Goal: Task Accomplishment & Management: Manage account settings

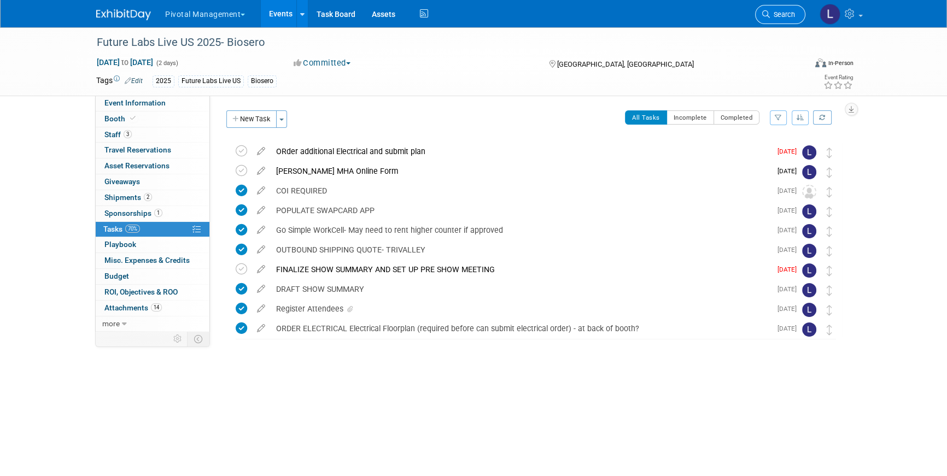
click at [772, 11] on span "Search" at bounding box center [782, 14] width 25 height 8
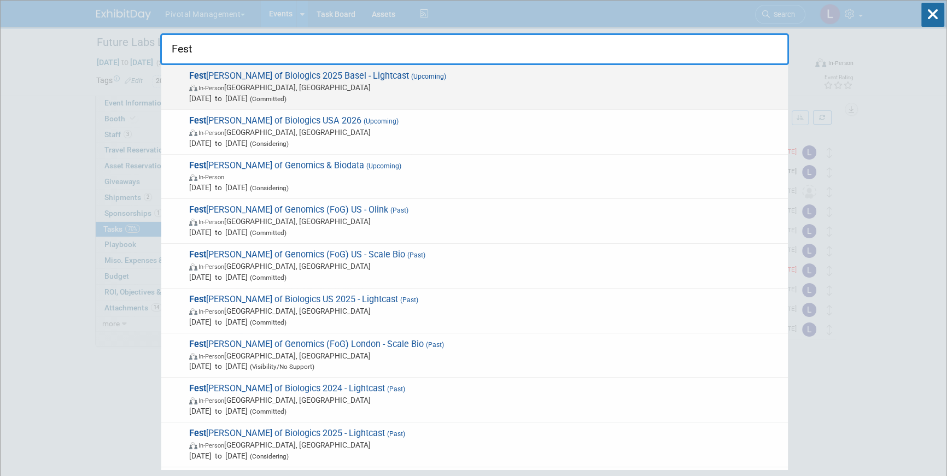
type input "Fest"
click at [416, 93] on span "Sep 30, 2025 to Oct 2, 2025 (Committed)" at bounding box center [485, 98] width 593 height 11
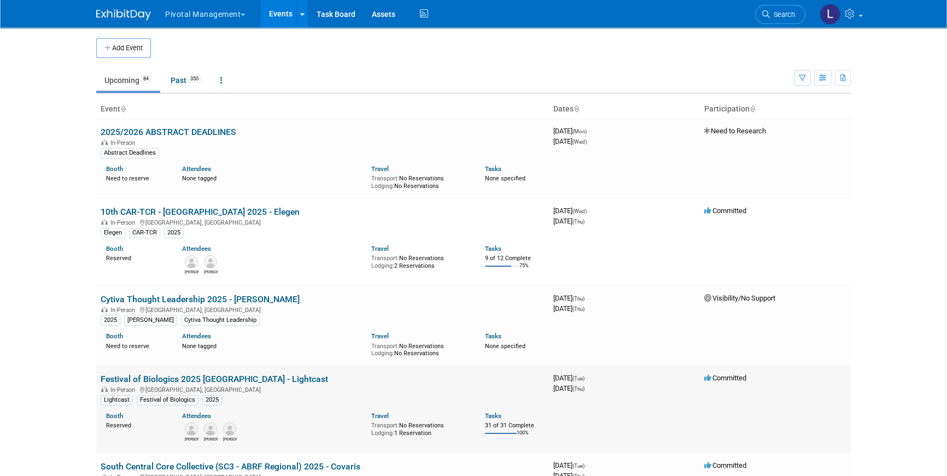
click at [230, 382] on link "Festival of Biologics 2025 [GEOGRAPHIC_DATA] - Lightcast" at bounding box center [214, 379] width 227 height 10
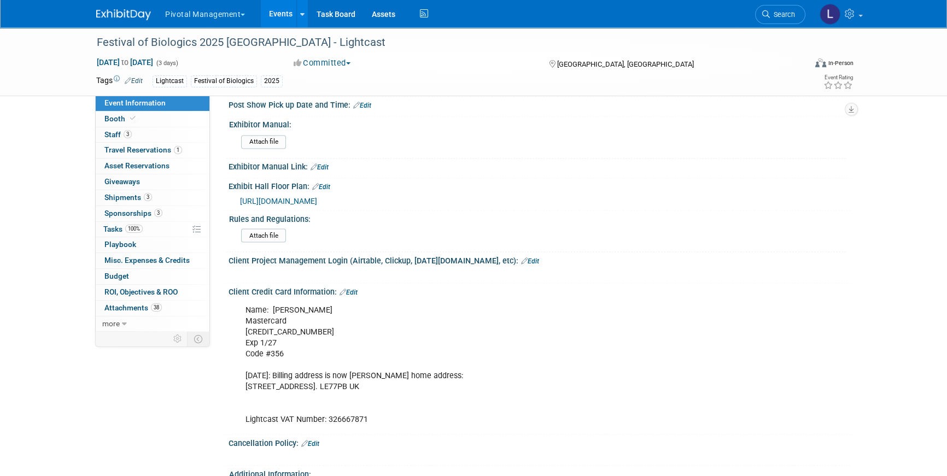
scroll to position [2472, 0]
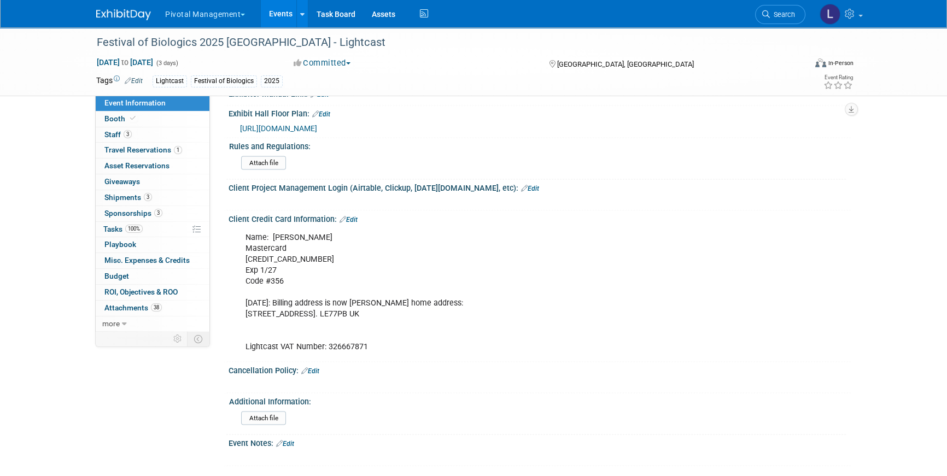
click at [292, 440] on link "Edit" at bounding box center [285, 444] width 18 height 8
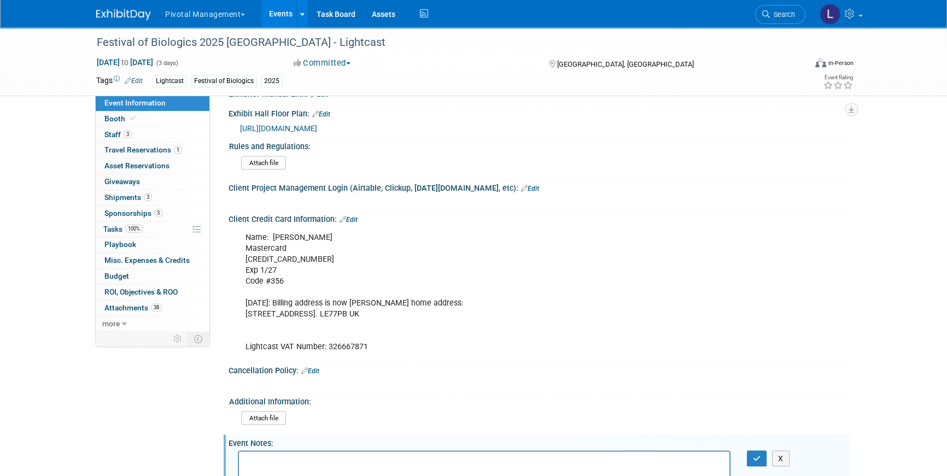
scroll to position [0, 0]
click at [289, 460] on p "Rich Text Area. Press ALT-0 for help." at bounding box center [485, 461] width 478 height 11
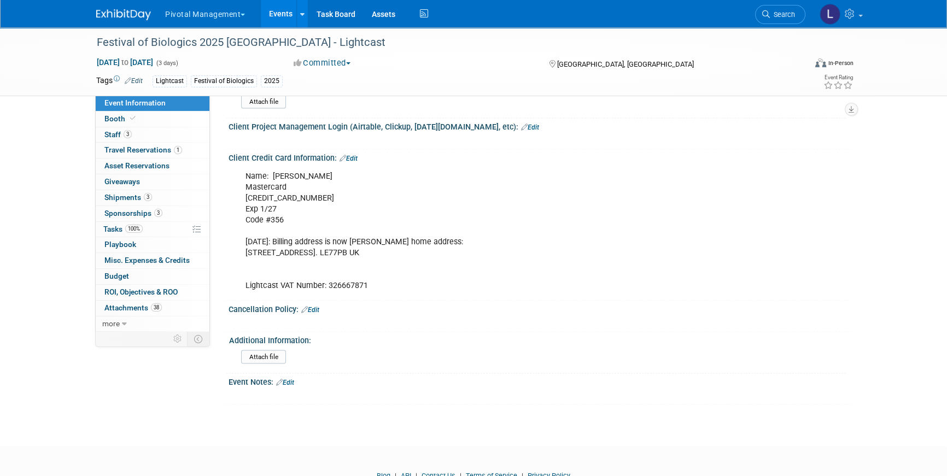
scroll to position [2561, 0]
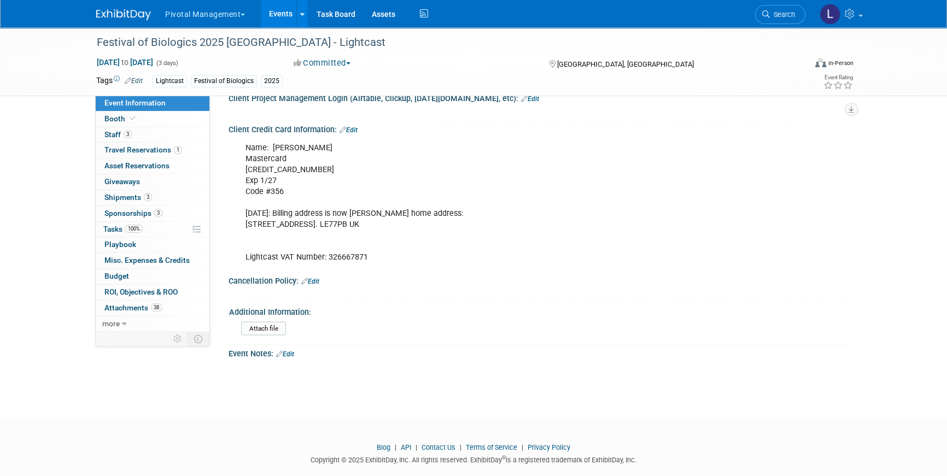
click at [290, 350] on link "Edit" at bounding box center [285, 354] width 18 height 8
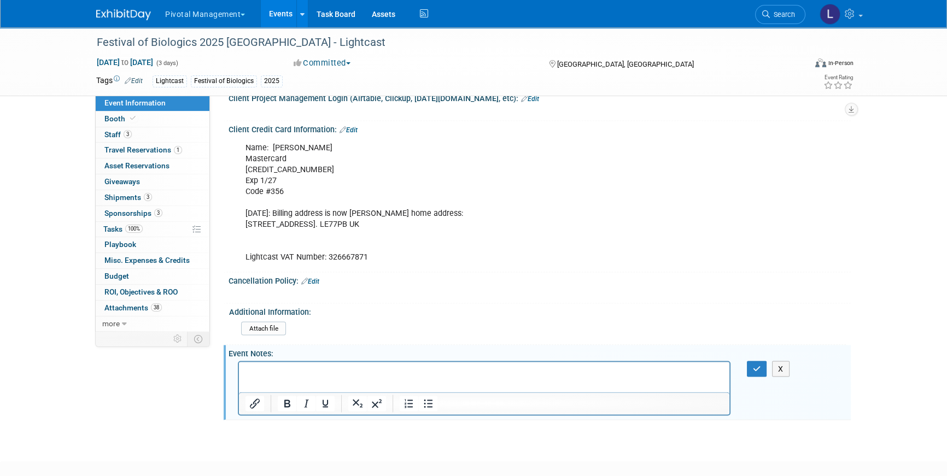
scroll to position [0, 0]
click at [324, 372] on p "Rich Text Area. Press ALT-0 for help." at bounding box center [485, 371] width 478 height 11
paste body "Rich Text Area. Press ALT-0 for help."
drag, startPoint x: 458, startPoint y: 369, endPoint x: 240, endPoint y: 389, distance: 219.6
click at [239, 375] on html "https://app.terrapinn.com/event/festival-of-biologics-2025" at bounding box center [484, 368] width 490 height 15
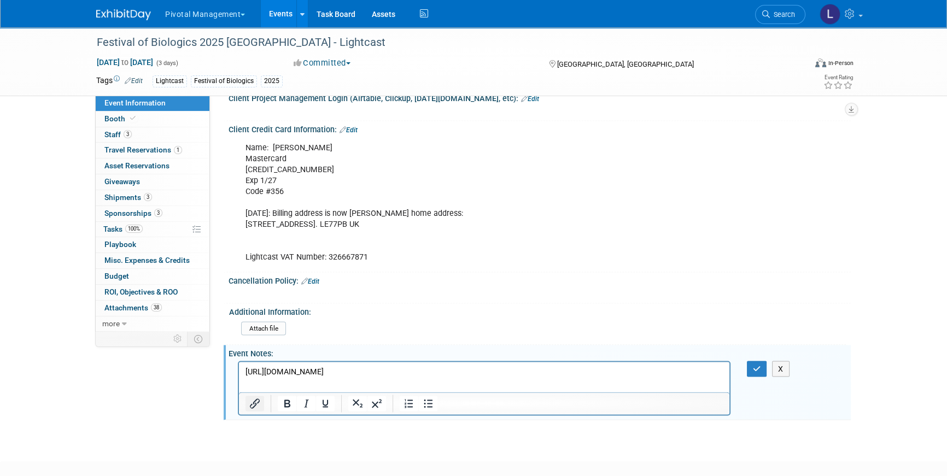
click at [252, 397] on icon "Insert/edit link" at bounding box center [254, 403] width 13 height 13
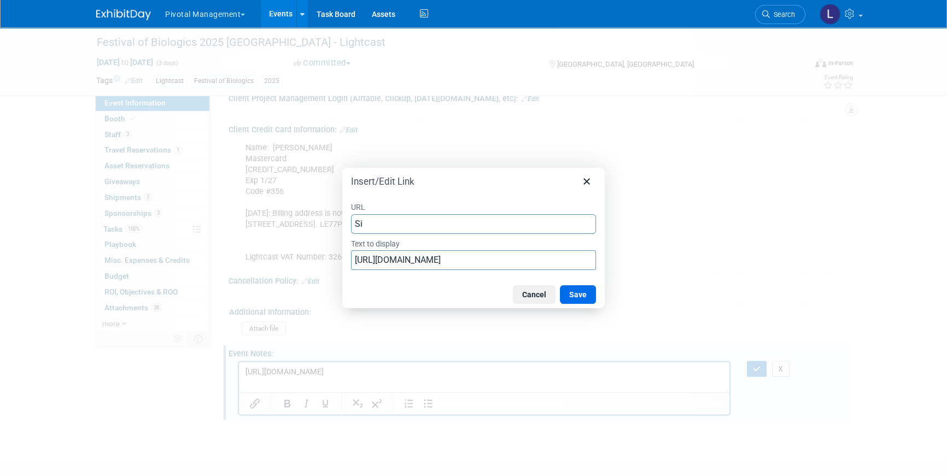
type input "S"
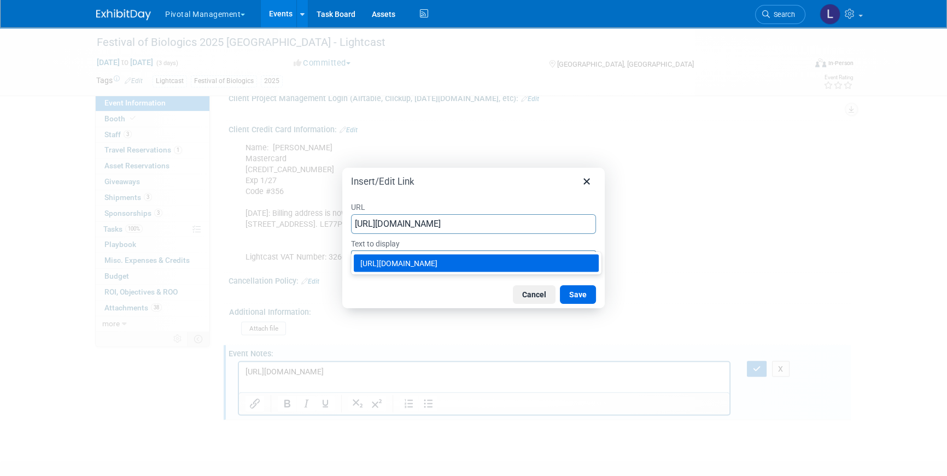
type input "https://app.terrapinn.com/event/festival-of-biologics-2025"
click at [380, 266] on input "https://app.terrapinn.com/event/festival-of-biologics-2025" at bounding box center [473, 260] width 245 height 20
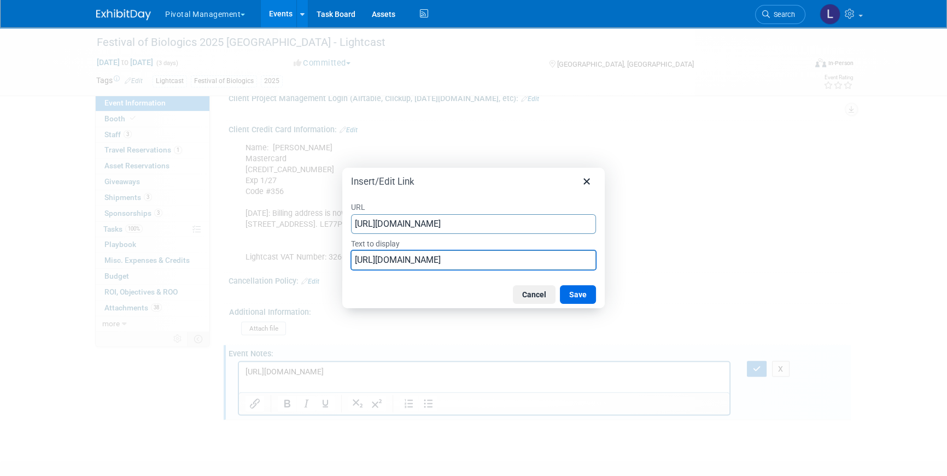
drag, startPoint x: 355, startPoint y: 264, endPoint x: 631, endPoint y: 253, distance: 275.8
click at [646, 253] on div "Insert/Edit Link URL https://app.terrapinn.com/event/festival-of-biologics-2025…" at bounding box center [473, 238] width 947 height 476
drag, startPoint x: 586, startPoint y: 265, endPoint x: 325, endPoint y: 254, distance: 261.0
click at [325, 254] on div "Insert/Edit Link URL https://app.terrapinn.com/event/festival-of-biologics-2025…" at bounding box center [473, 238] width 947 height 476
type input "Terrapin Events Sign In"
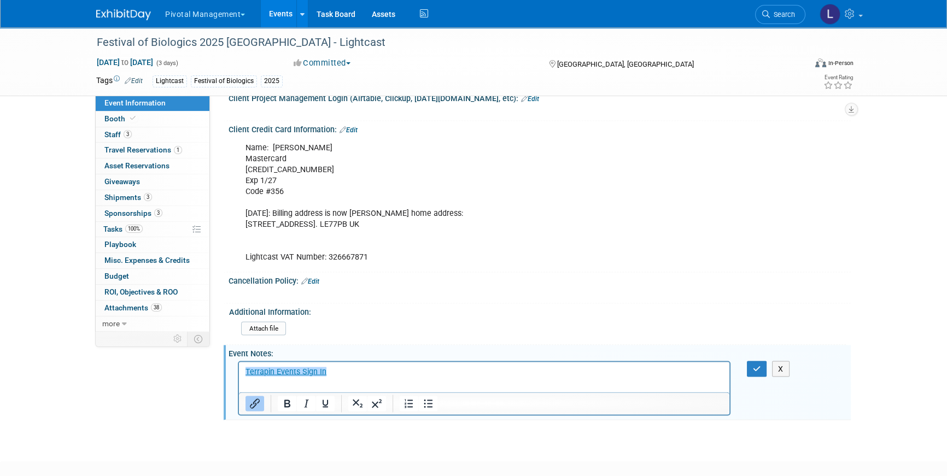
click at [404, 363] on html "﻿Terrapin Events Sign In" at bounding box center [484, 368] width 490 height 15
click at [407, 365] on html "﻿Terrapin Events Sign In" at bounding box center [484, 368] width 490 height 15
click at [412, 367] on p "﻿Terrapin Events Sign In" at bounding box center [485, 371] width 478 height 11
click at [356, 375] on p "Terrapin Events Sign In﻿" at bounding box center [485, 371] width 478 height 11
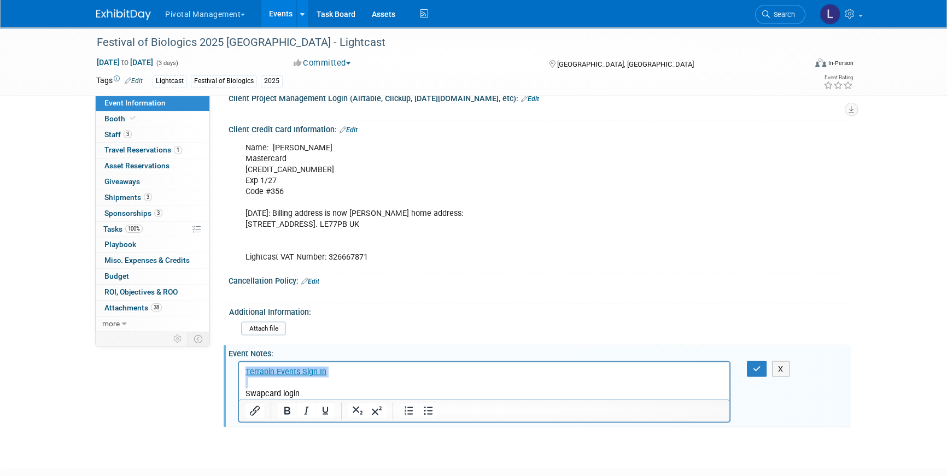
drag, startPoint x: 385, startPoint y: 382, endPoint x: 214, endPoint y: 364, distance: 172.0
click at [239, 364] on html "Terrapin Events Sign In Swapcard login" at bounding box center [484, 379] width 490 height 37
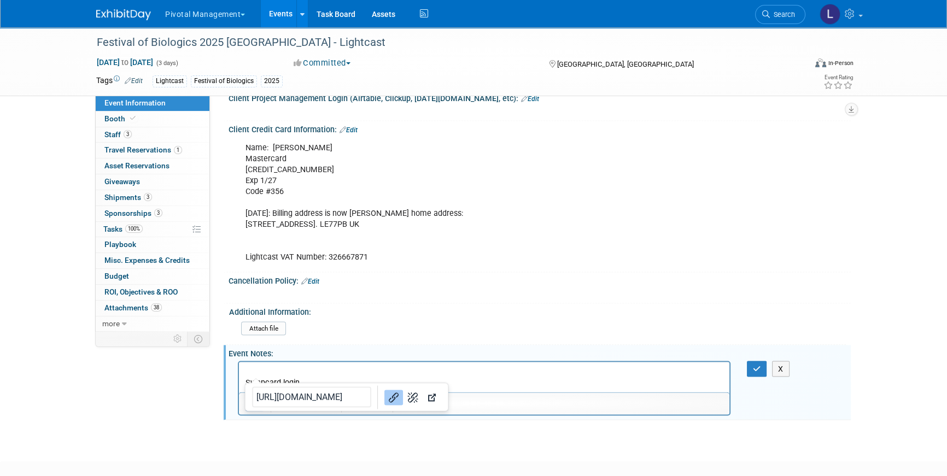
click at [521, 372] on p "﻿" at bounding box center [485, 371] width 478 height 11
click at [247, 385] on p "Swapcard login" at bounding box center [485, 382] width 478 height 11
click at [353, 369] on p "Swapcard login" at bounding box center [485, 371] width 478 height 11
click at [753, 365] on icon "button" at bounding box center [757, 369] width 8 height 8
